Goal: Navigation & Orientation: Find specific page/section

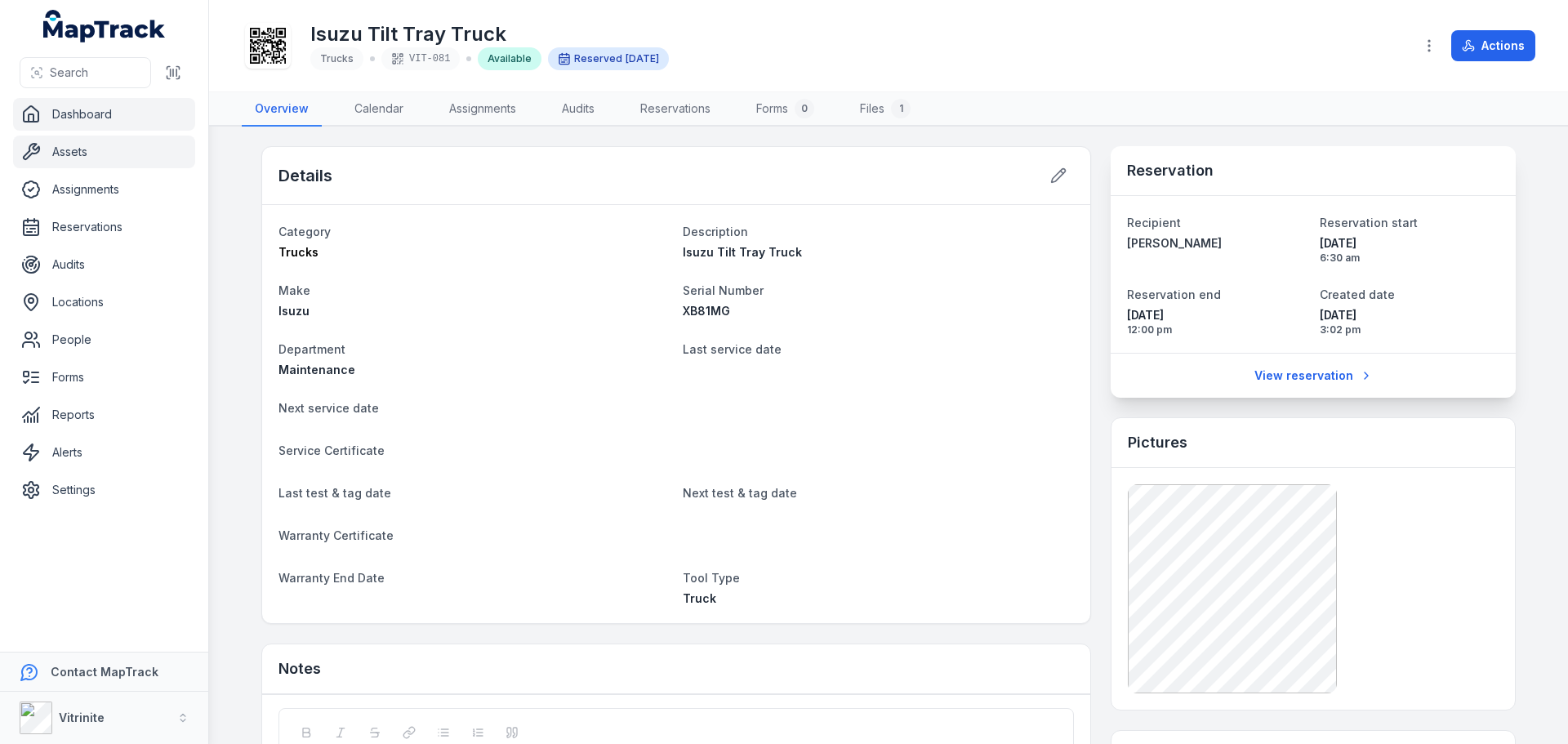
click at [86, 110] on link "Dashboard" at bounding box center [104, 115] width 182 height 33
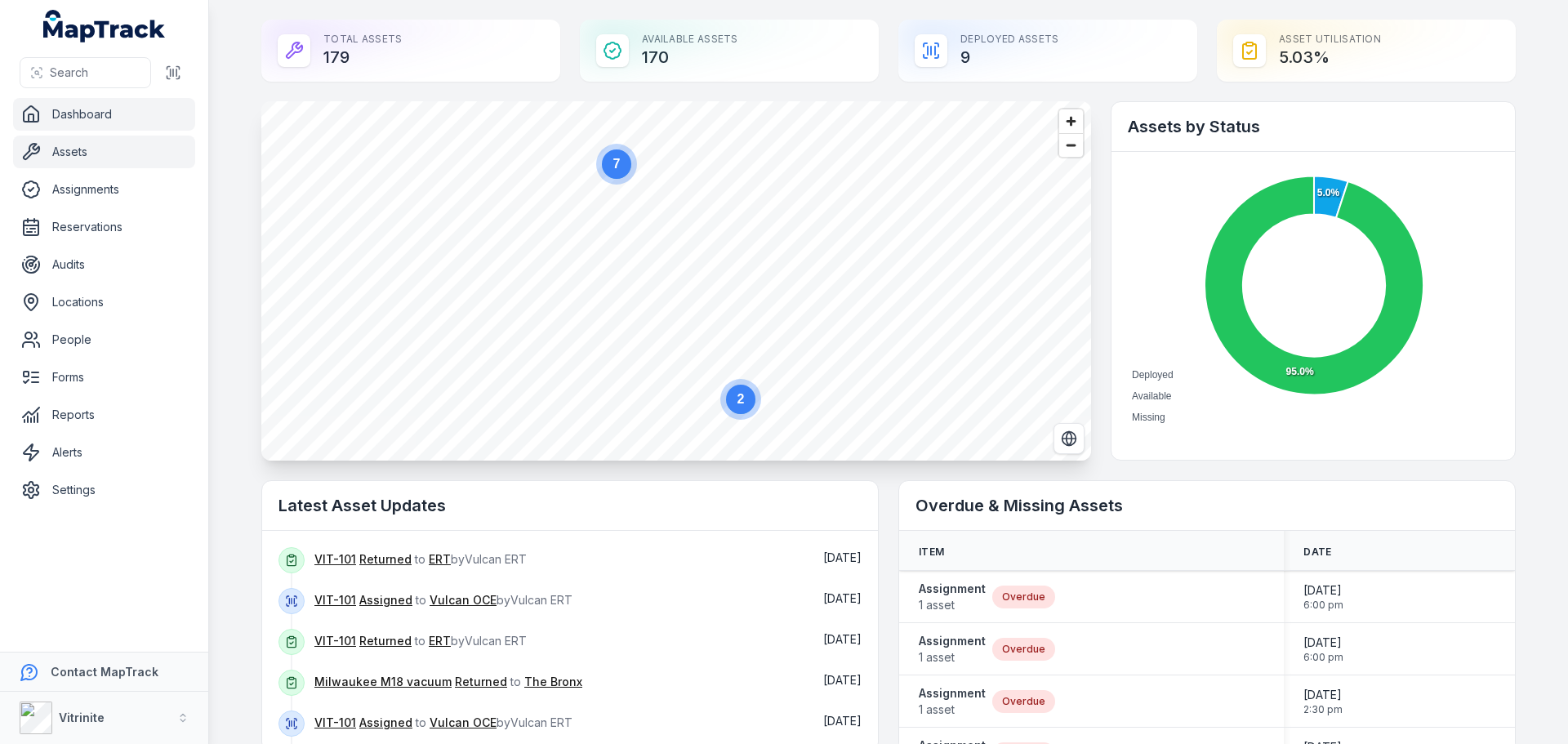
click at [89, 154] on link "Assets" at bounding box center [104, 152] width 182 height 33
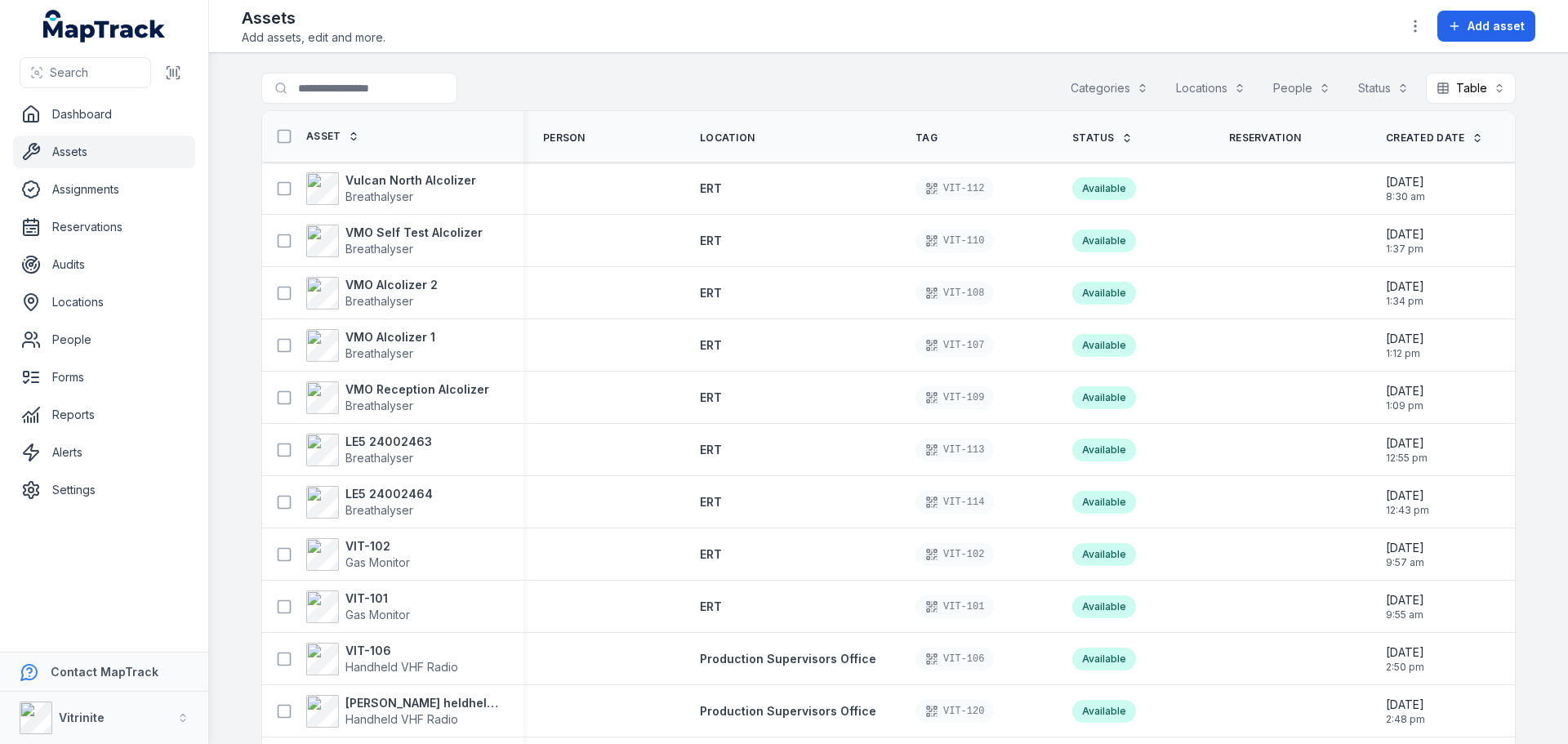
click at [1125, 136] on icon at bounding box center [1126, 135] width 5 height 3
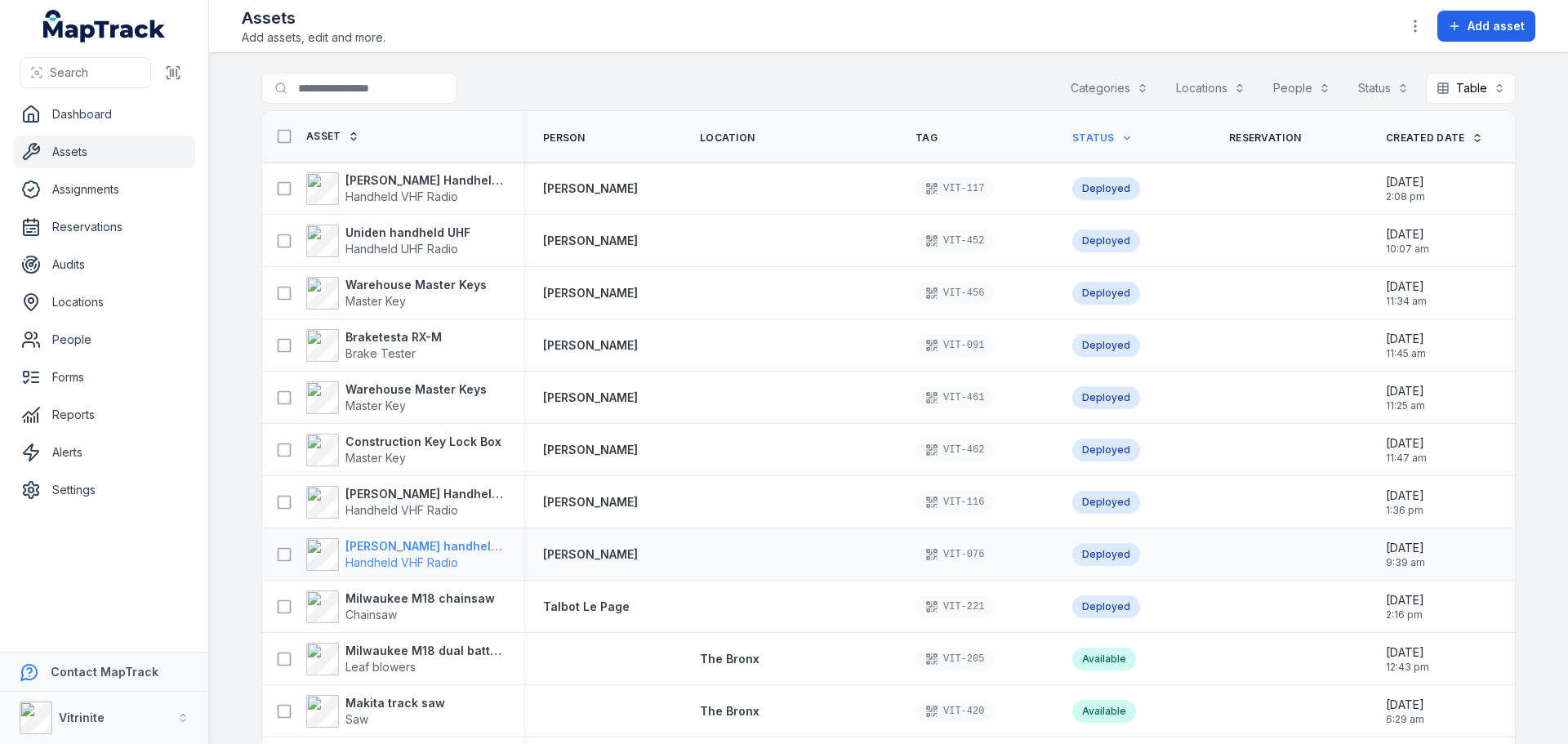
click at [429, 558] on span "Handheld VHF Radio" at bounding box center [401, 562] width 113 height 14
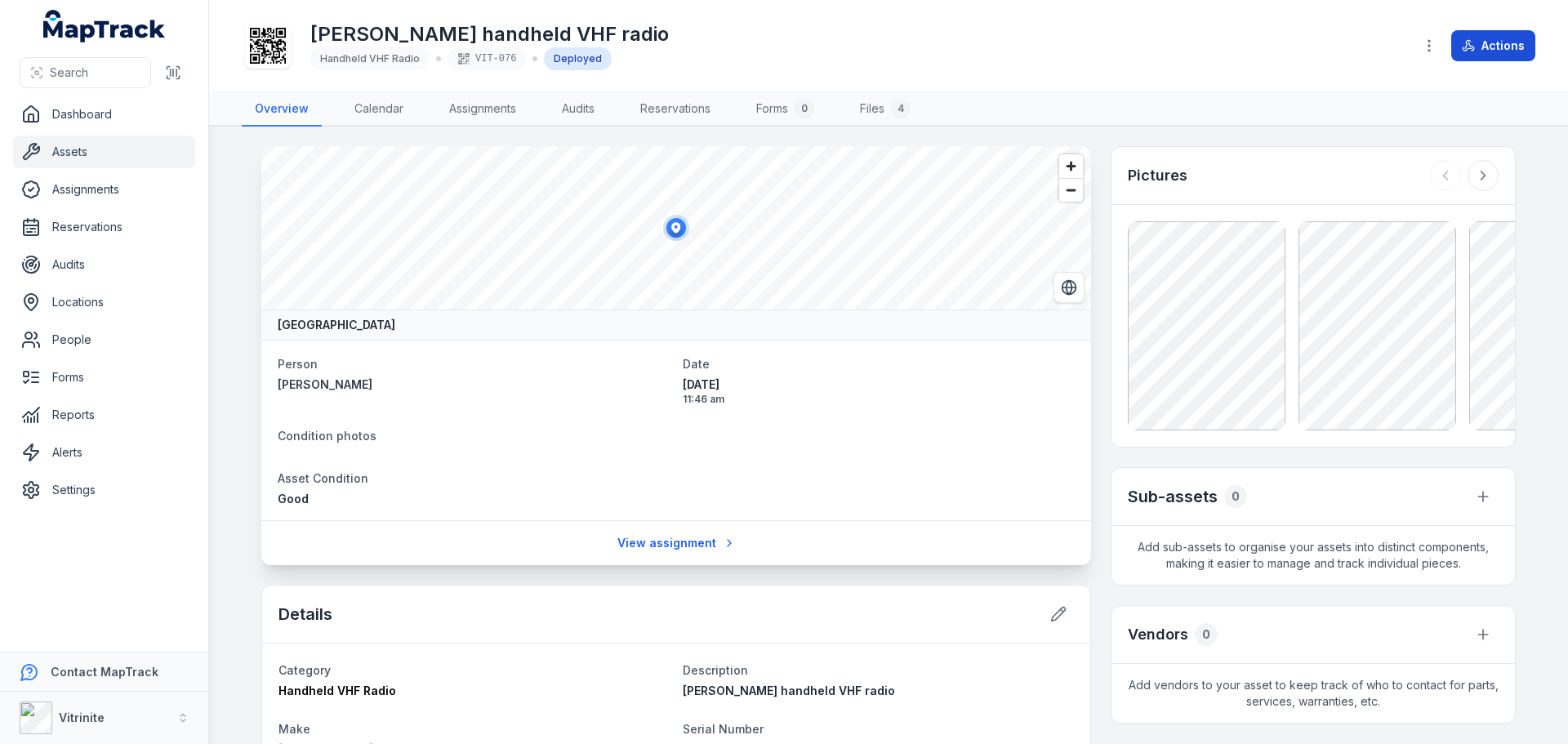
click at [1475, 40] on icon at bounding box center [1468, 46] width 13 height 13
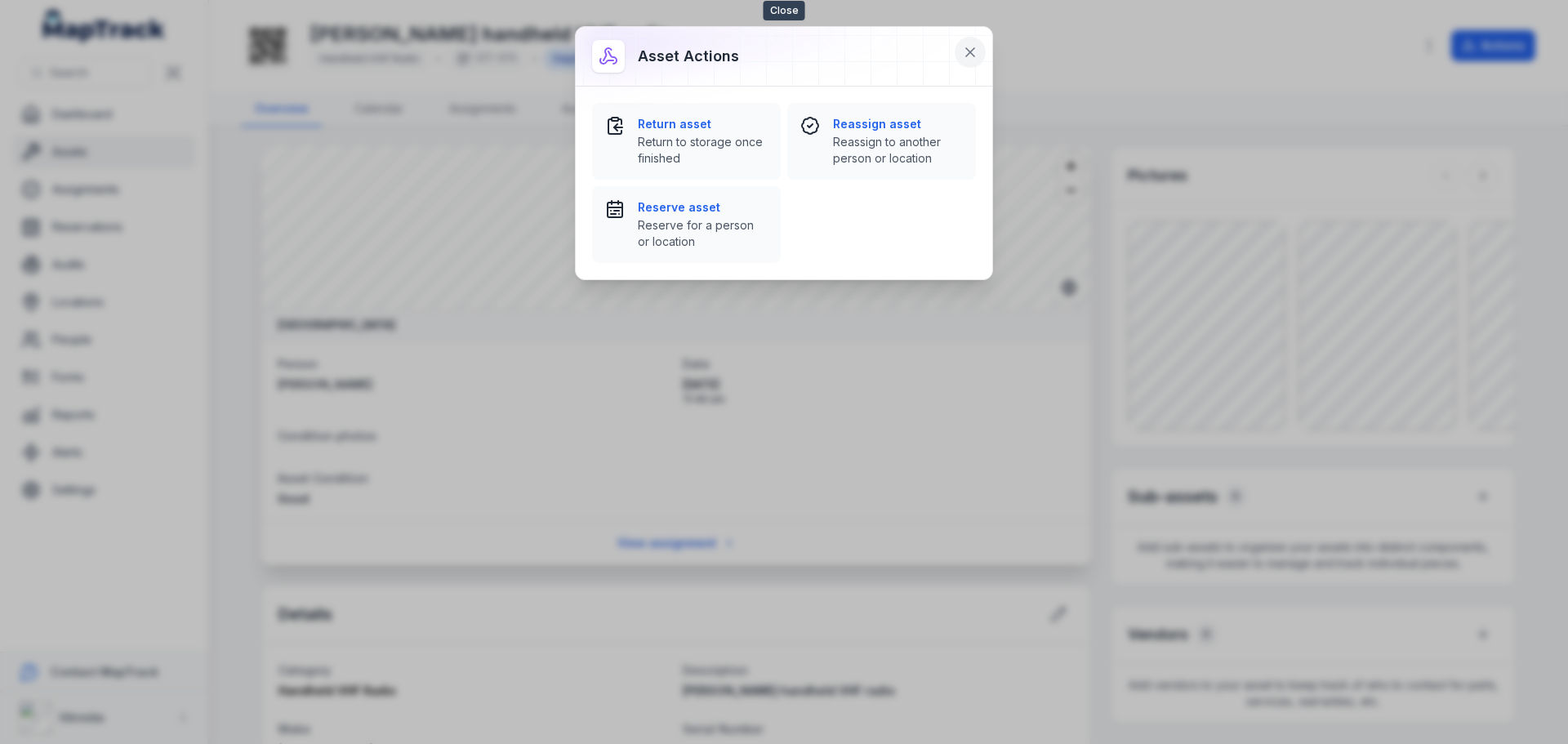
click at [973, 51] on icon at bounding box center [969, 51] width 8 height 8
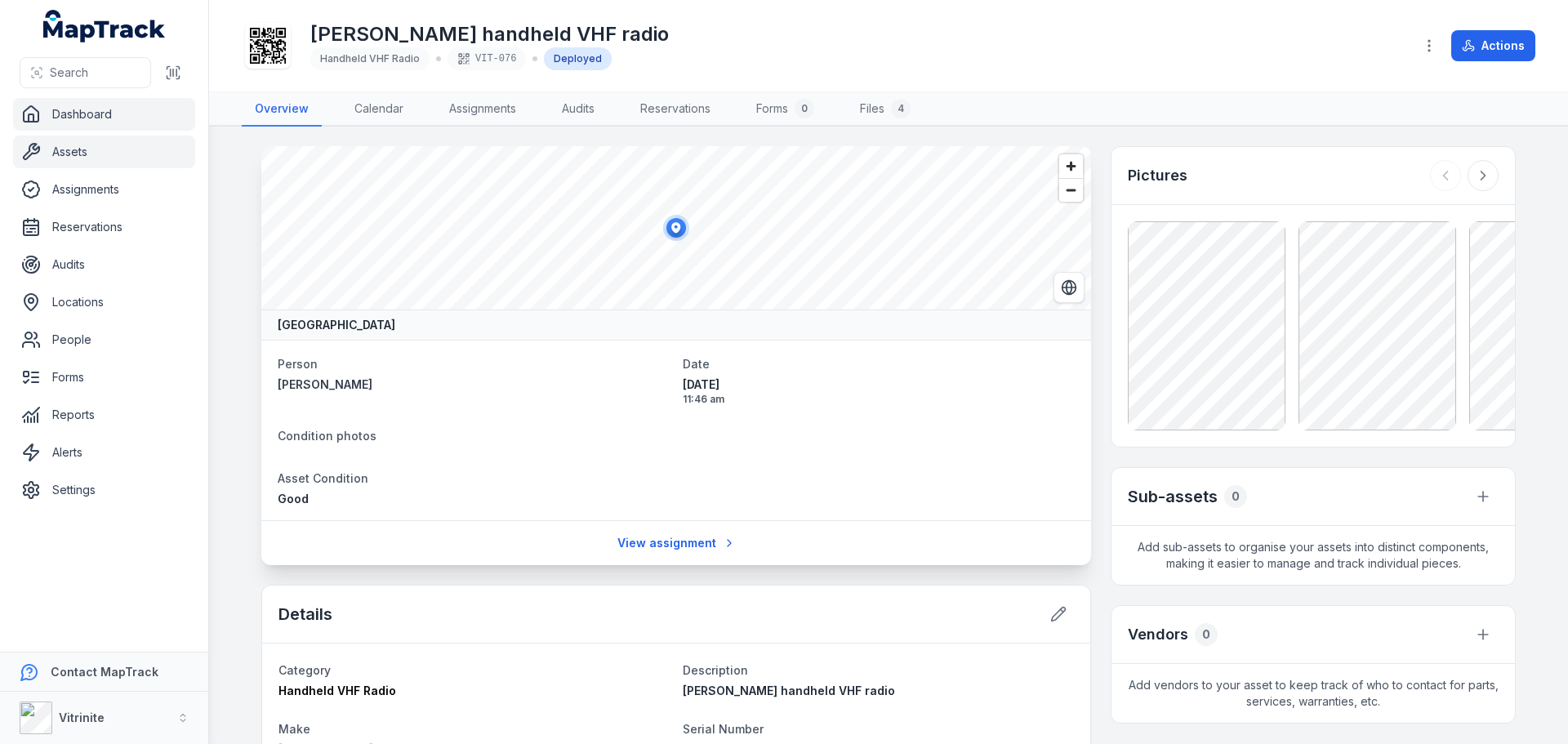
click at [75, 115] on link "Dashboard" at bounding box center [104, 115] width 182 height 33
